Goal: Information Seeking & Learning: Get advice/opinions

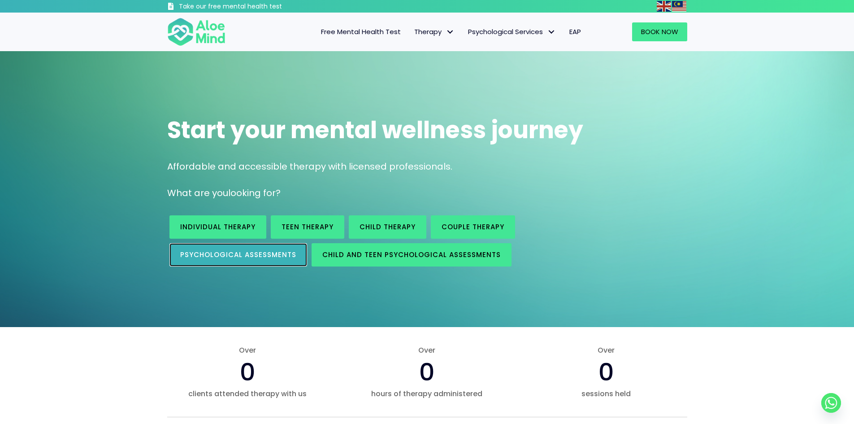
click at [211, 250] on span "Psychological assessments" at bounding box center [238, 254] width 116 height 9
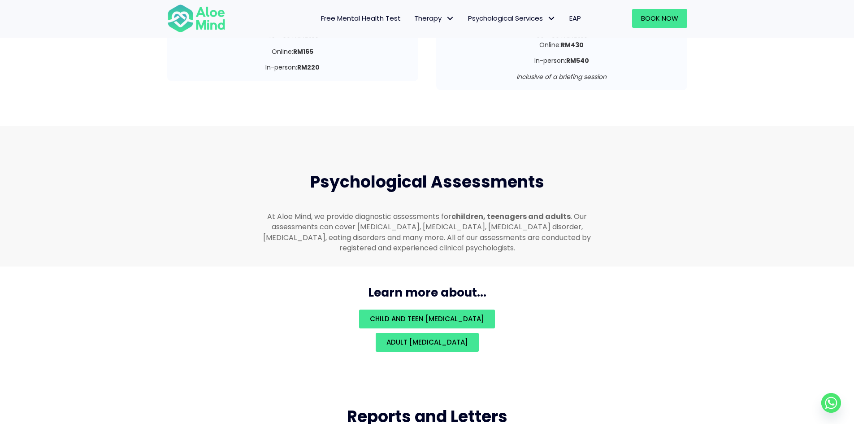
scroll to position [1904, 0]
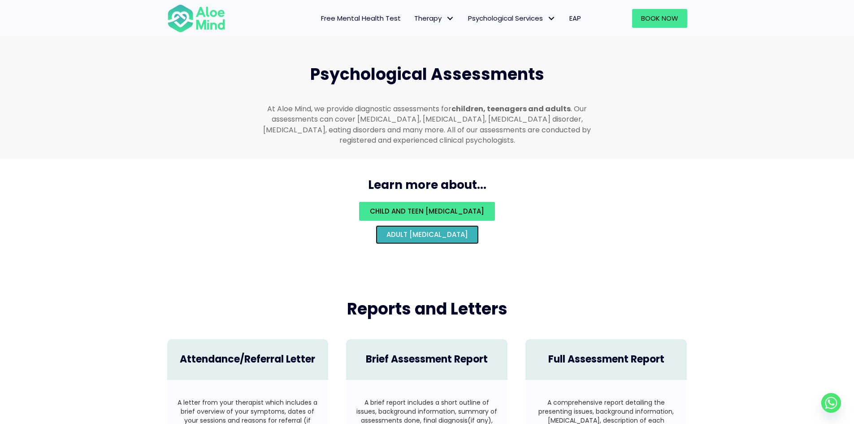
click at [426, 230] on span "Adult psychological assessment" at bounding box center [427, 234] width 82 height 9
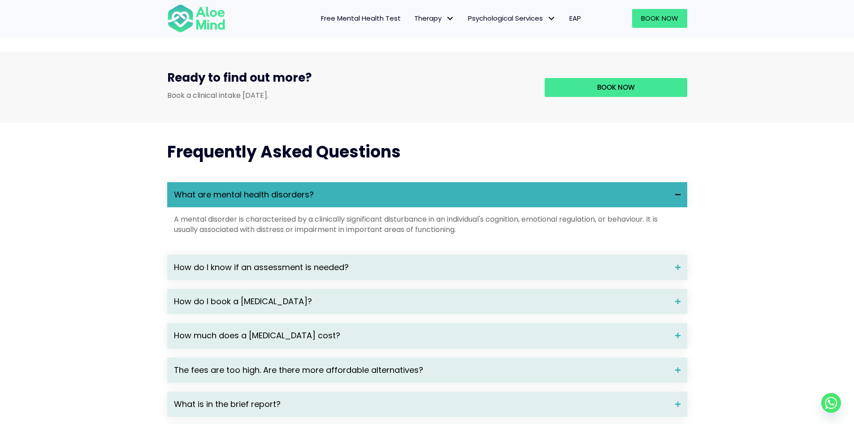
scroll to position [891, 0]
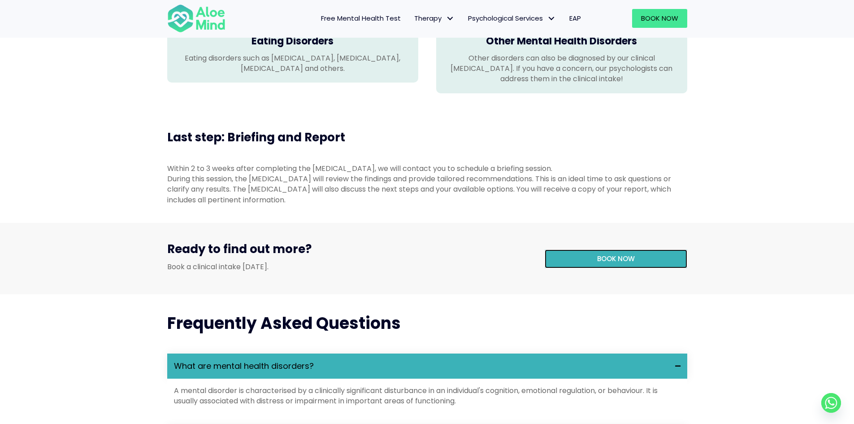
click at [581, 268] on link "Book now" at bounding box center [616, 258] width 143 height 19
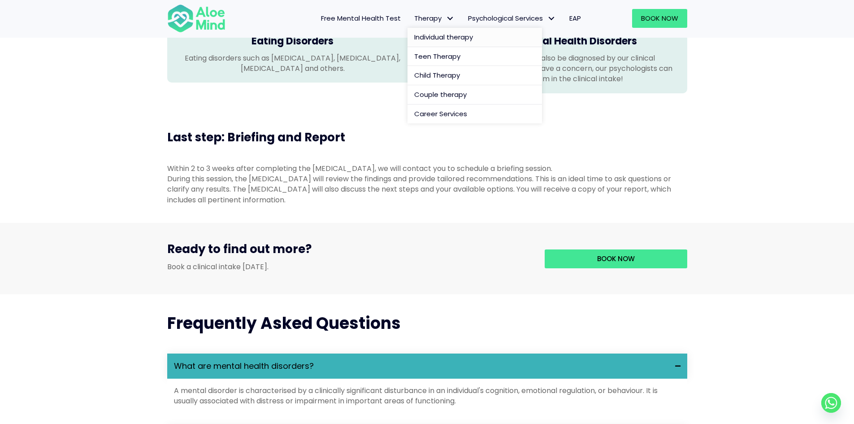
click at [450, 38] on span "Individual therapy" at bounding box center [443, 36] width 59 height 9
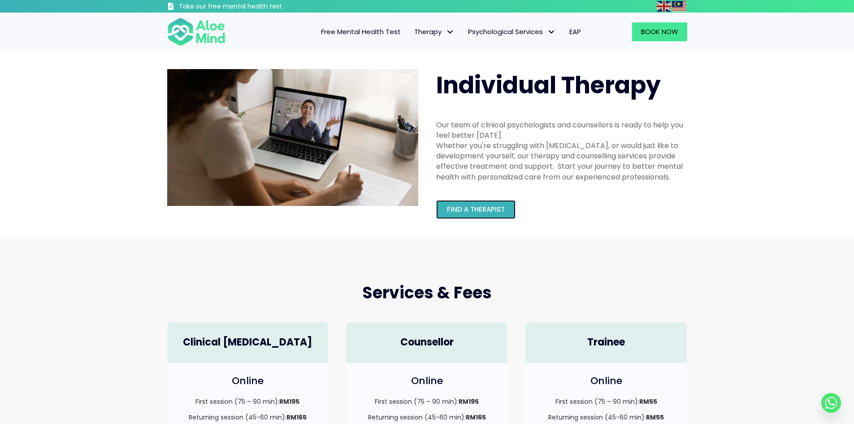
click at [476, 204] on span "Find a therapist" at bounding box center [476, 208] width 58 height 9
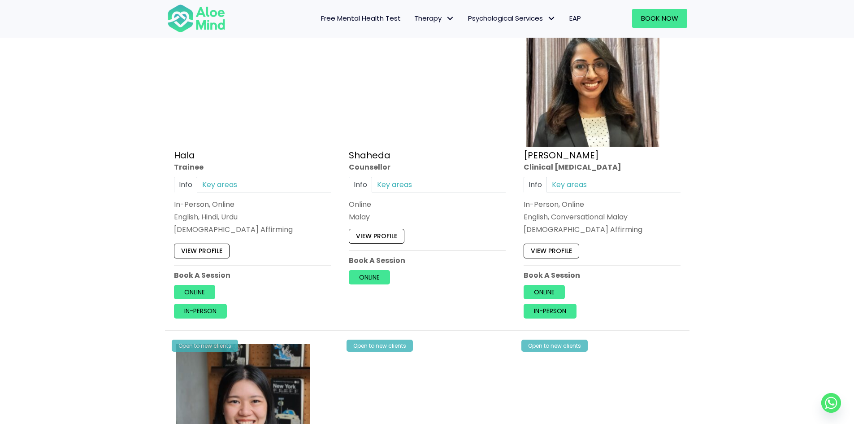
scroll to position [807, 0]
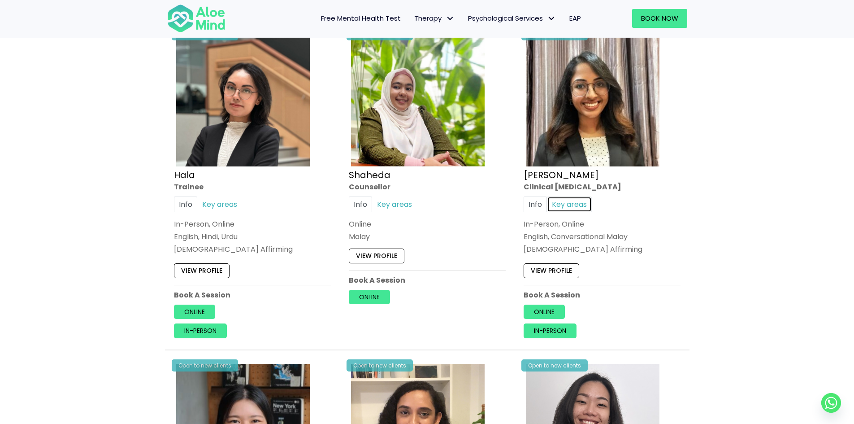
click at [573, 203] on link "Key areas" at bounding box center [569, 204] width 45 height 16
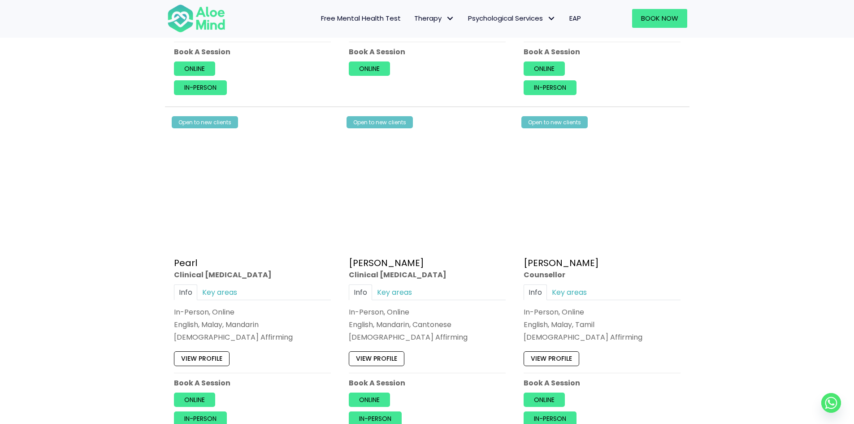
scroll to position [2421, 0]
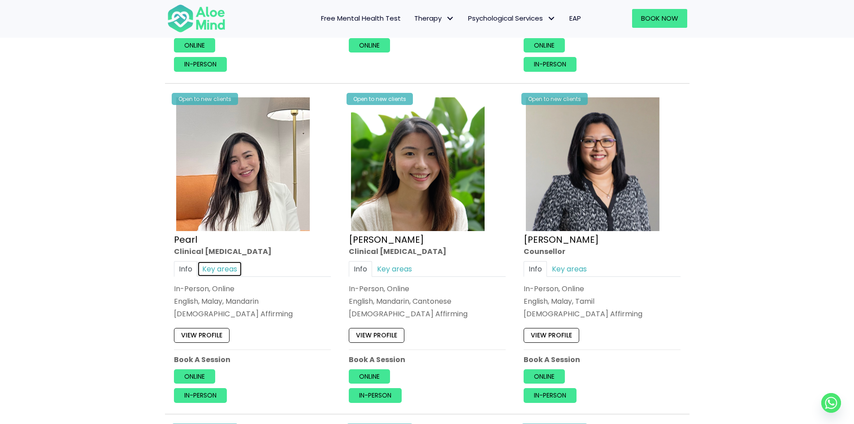
click at [205, 273] on link "Key areas" at bounding box center [219, 268] width 45 height 16
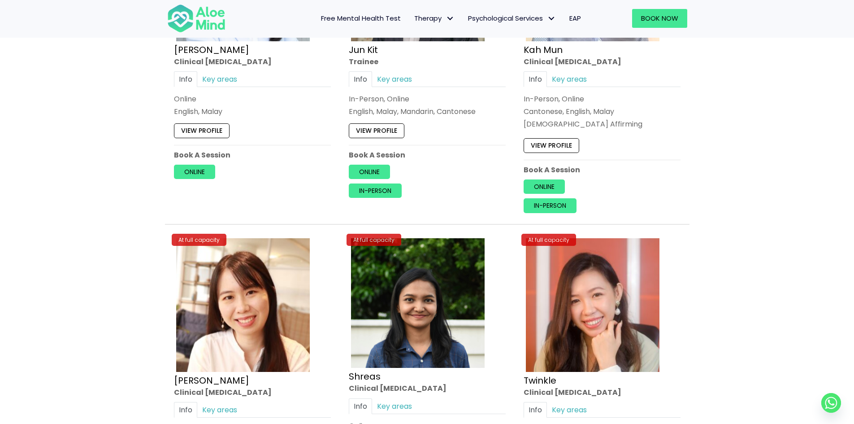
scroll to position [3452, 0]
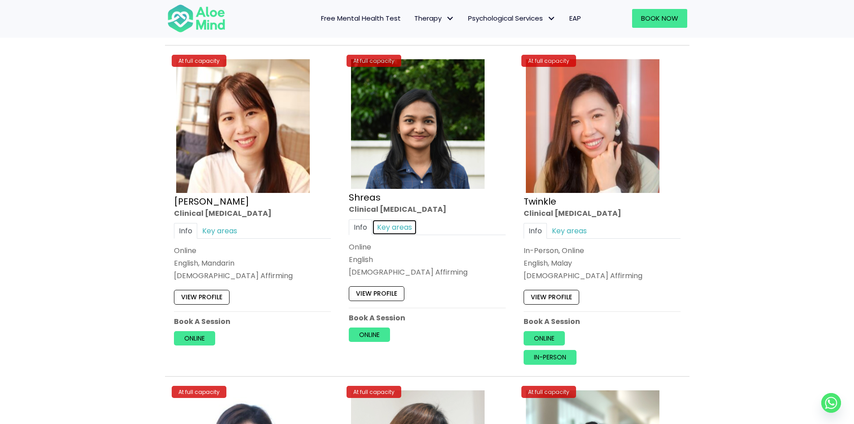
click at [395, 229] on link "Key areas" at bounding box center [394, 227] width 45 height 16
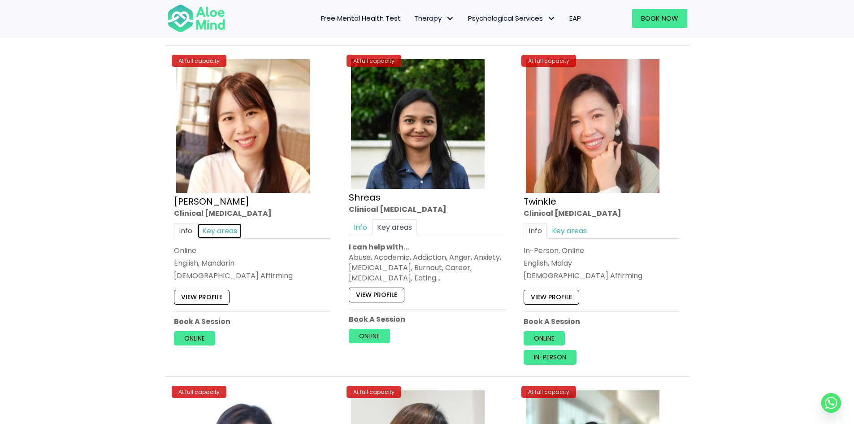
click at [233, 229] on link "Key areas" at bounding box center [219, 231] width 45 height 16
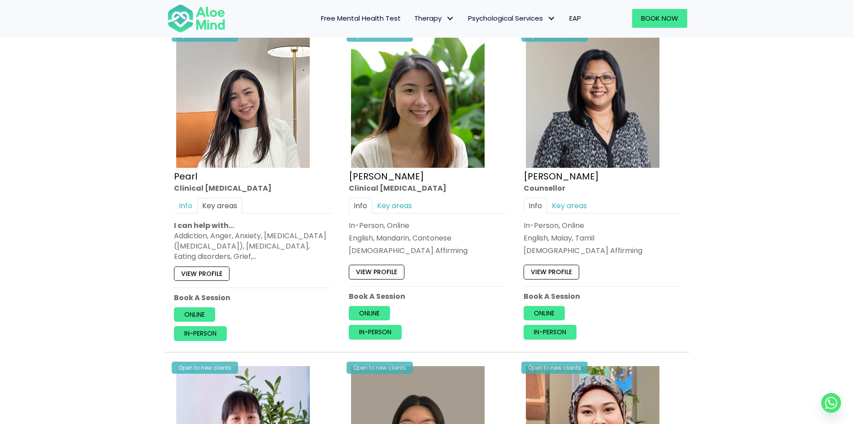
scroll to position [2454, 0]
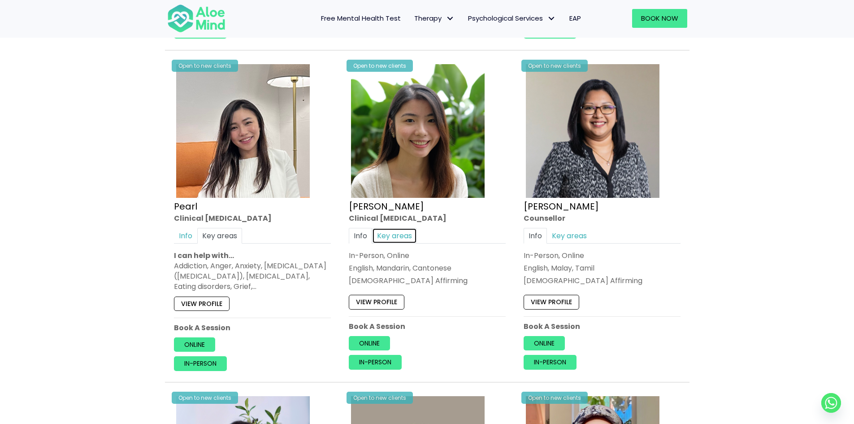
click at [408, 228] on link "Key areas" at bounding box center [394, 235] width 45 height 16
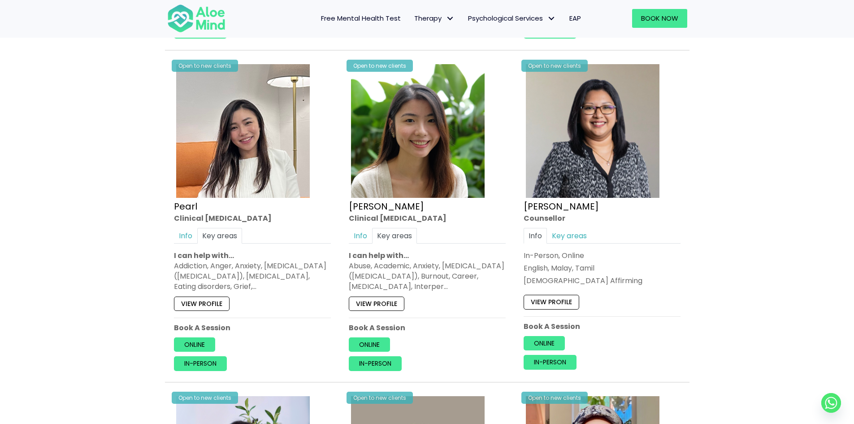
drag, startPoint x: 339, startPoint y: 236, endPoint x: 346, endPoint y: 235, distance: 6.3
click at [340, 235] on div "Open to new clients Peggy Clinical psychologist Info Key areas In-Person, Onlin…" at bounding box center [427, 219] width 175 height 328
click at [351, 234] on link "Info" at bounding box center [360, 235] width 23 height 16
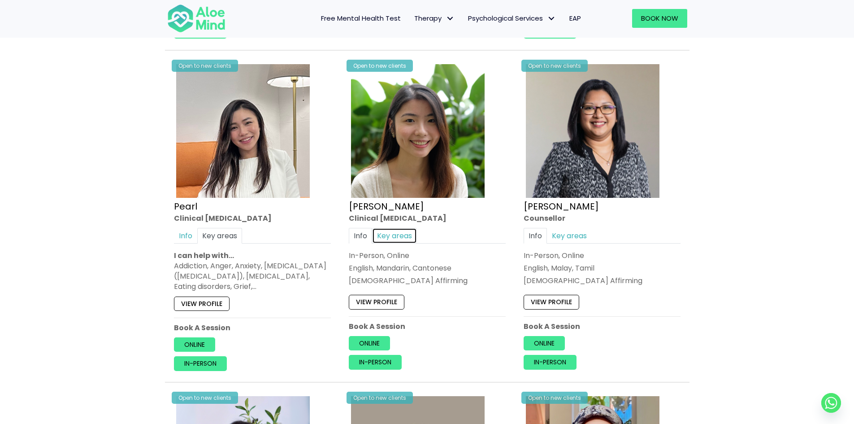
click at [386, 234] on link "Key areas" at bounding box center [394, 235] width 45 height 16
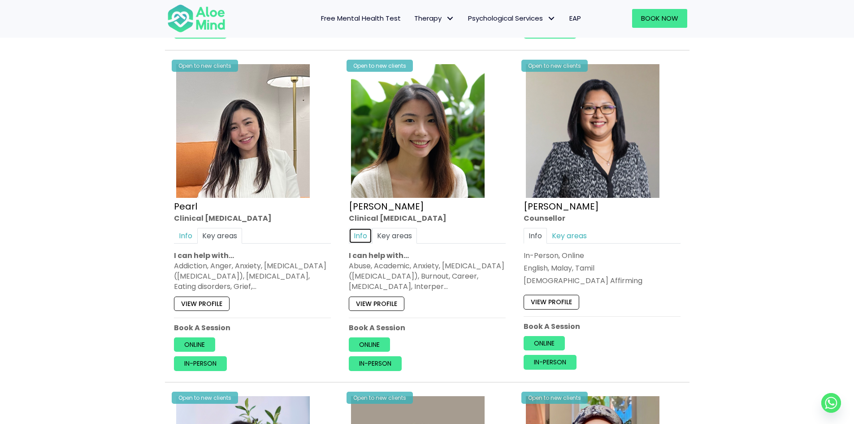
click at [355, 238] on link "Info" at bounding box center [360, 235] width 23 height 16
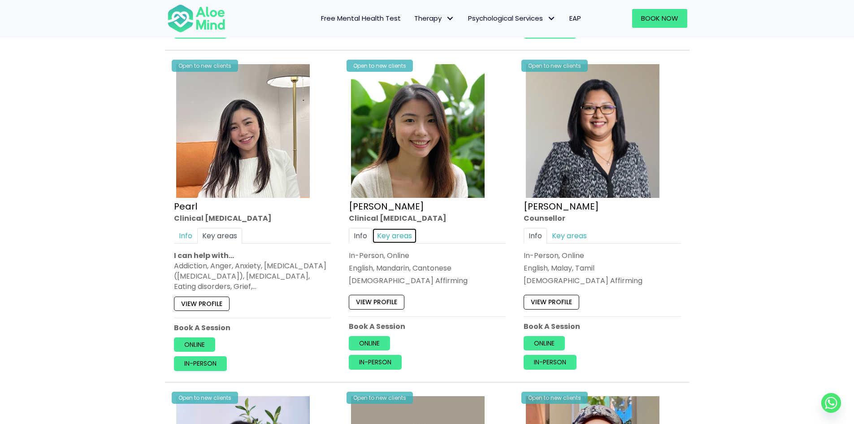
click at [398, 237] on link "Key areas" at bounding box center [394, 235] width 45 height 16
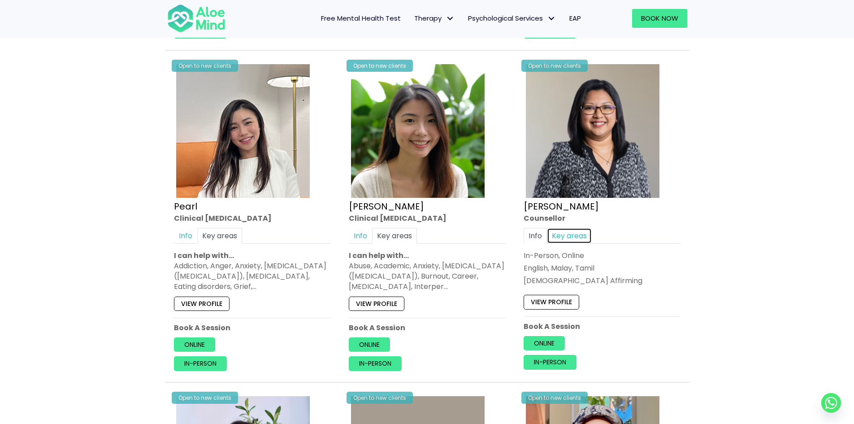
click at [560, 236] on link "Key areas" at bounding box center [569, 235] width 45 height 16
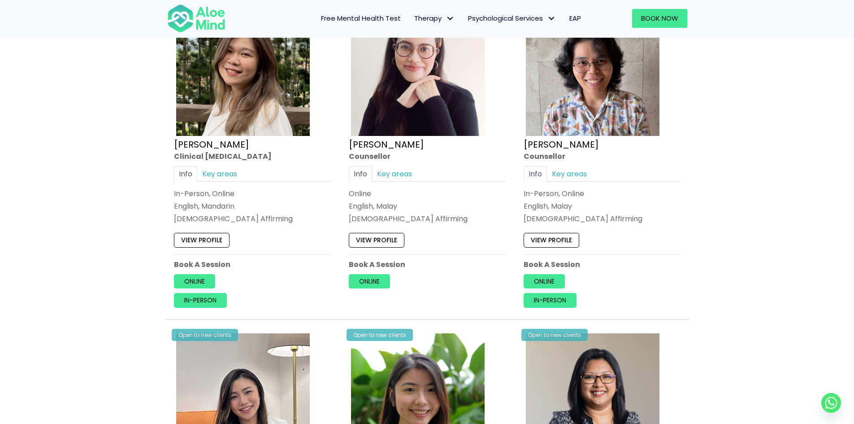
scroll to position [2140, 0]
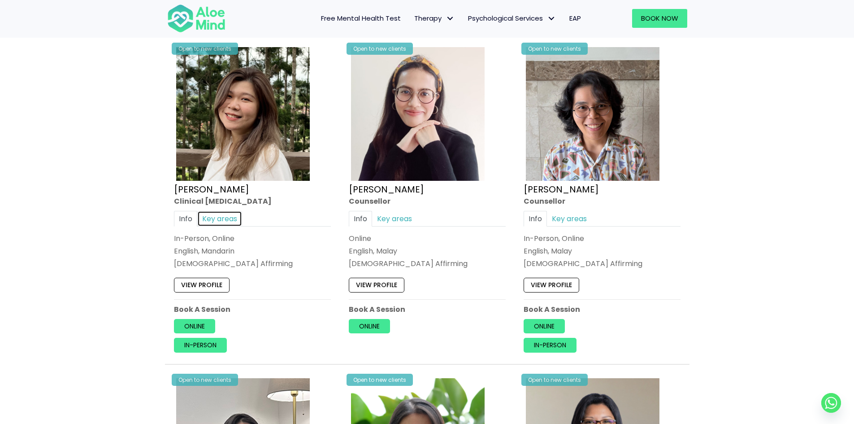
click at [226, 217] on link "Key areas" at bounding box center [219, 219] width 45 height 16
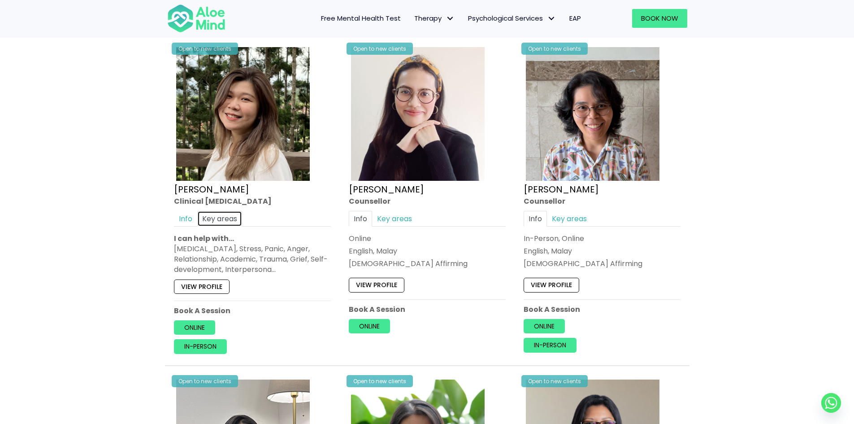
scroll to position [1827, 0]
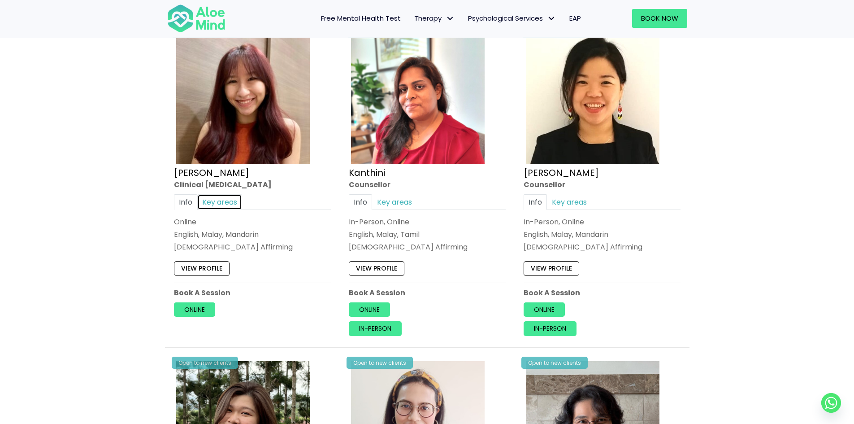
click at [234, 196] on link "Key areas" at bounding box center [219, 202] width 45 height 16
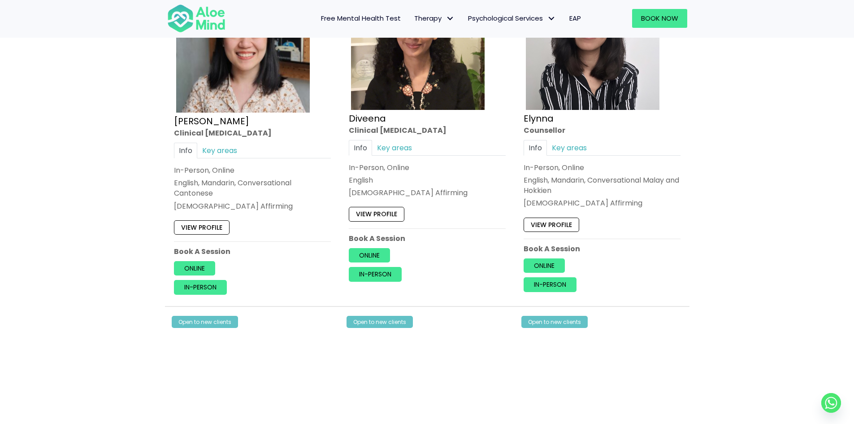
scroll to position [1109, 0]
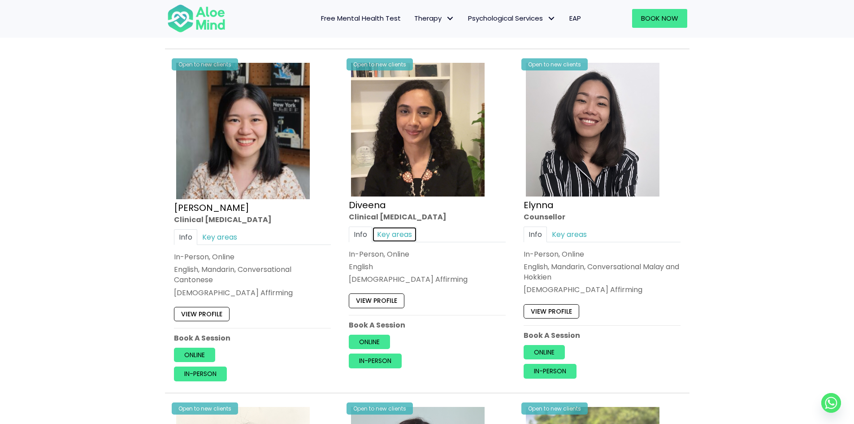
click at [390, 237] on link "Key areas" at bounding box center [394, 234] width 45 height 16
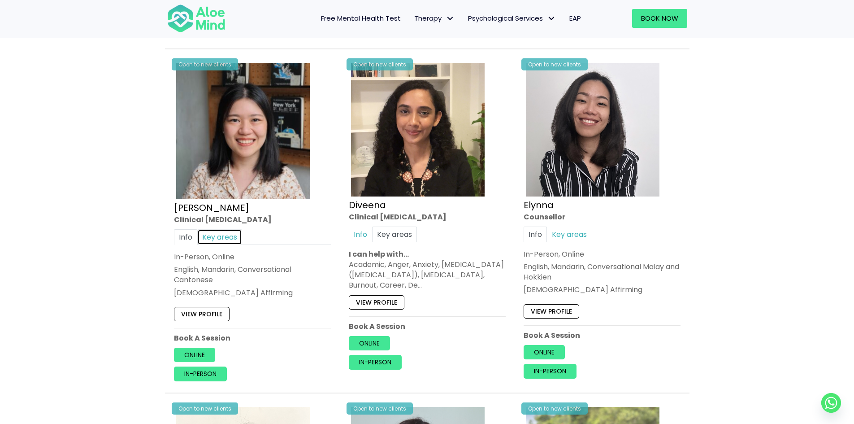
click at [218, 234] on link "Key areas" at bounding box center [219, 237] width 45 height 16
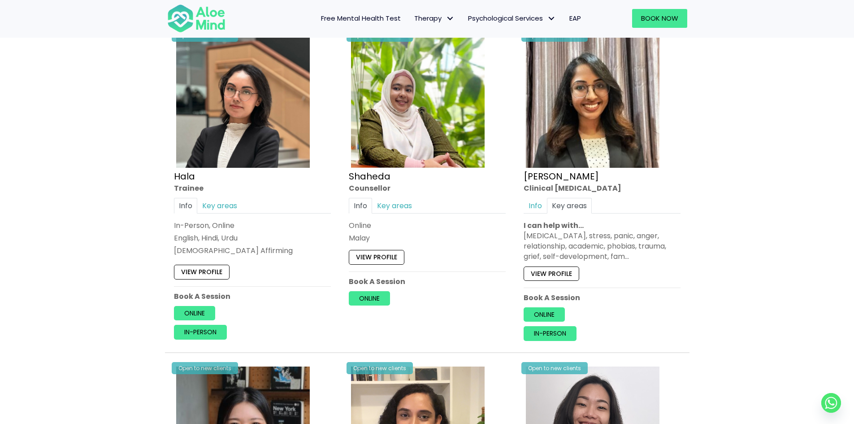
scroll to position [751, 0]
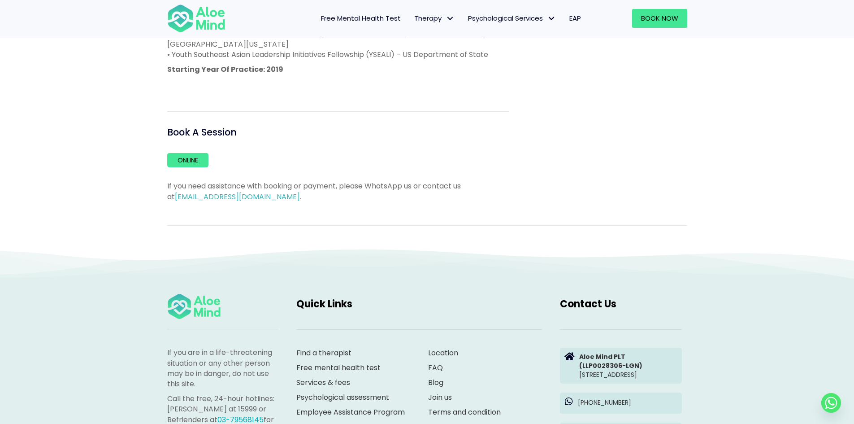
scroll to position [628, 0]
